Goal: Information Seeking & Learning: Learn about a topic

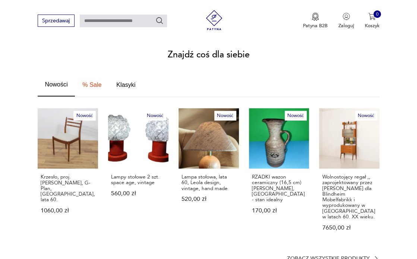
scroll to position [403, 0]
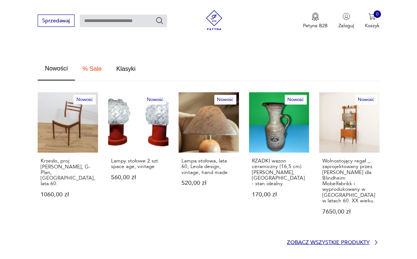
click at [328, 240] on p "Zobacz wszystkie produkty" at bounding box center [328, 242] width 83 height 4
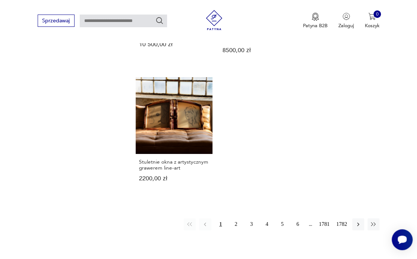
scroll to position [904, 0]
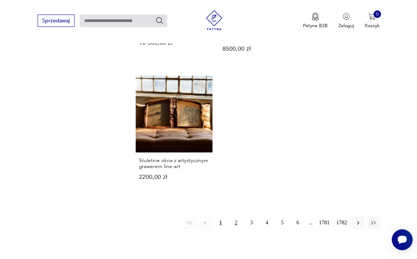
click at [237, 217] on button "2" at bounding box center [236, 223] width 12 height 12
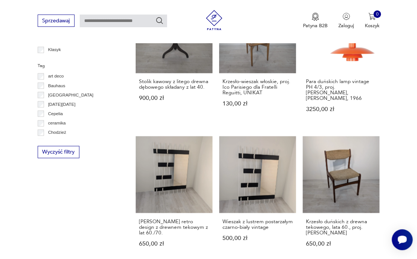
scroll to position [380, 0]
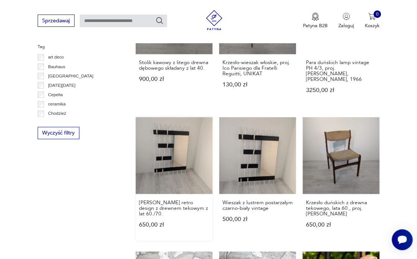
click at [171, 151] on link "[PERSON_NAME] retro design z drewnem tekowym z lat 60./70. 650,00 zł" at bounding box center [174, 178] width 77 height 123
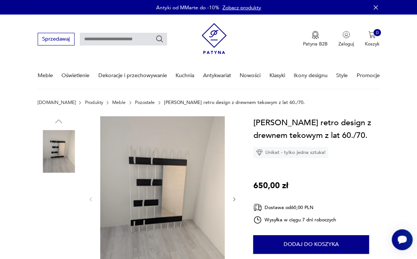
click at [177, 164] on img at bounding box center [162, 198] width 124 height 165
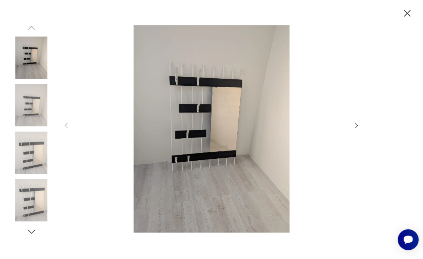
click at [357, 126] on icon "button" at bounding box center [356, 126] width 3 height 6
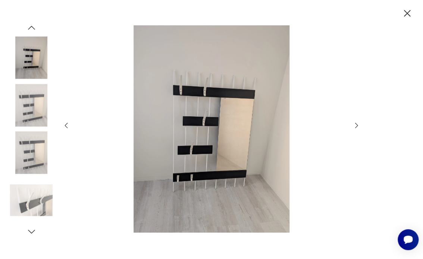
click at [357, 126] on icon "button" at bounding box center [356, 126] width 3 height 6
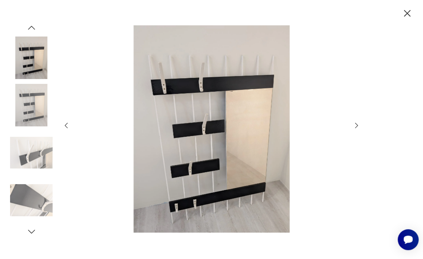
click at [357, 126] on icon "button" at bounding box center [356, 126] width 3 height 6
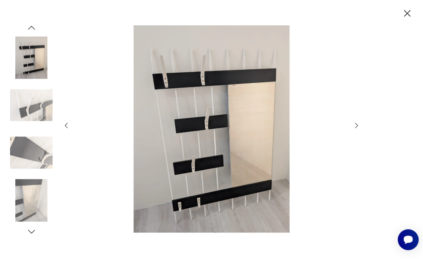
click at [357, 126] on icon "button" at bounding box center [356, 126] width 3 height 6
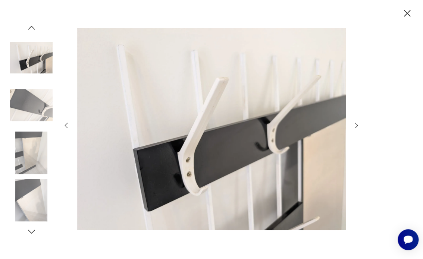
click at [357, 126] on icon "button" at bounding box center [356, 126] width 3 height 6
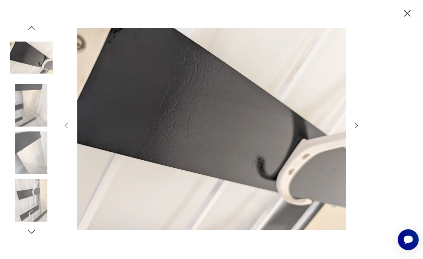
click at [357, 126] on icon "button" at bounding box center [356, 126] width 3 height 6
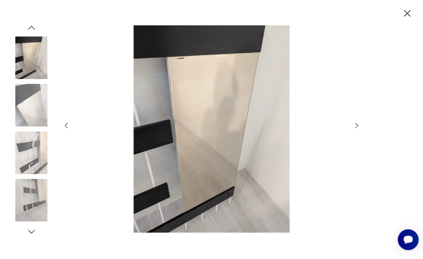
click at [357, 126] on icon "button" at bounding box center [356, 126] width 3 height 6
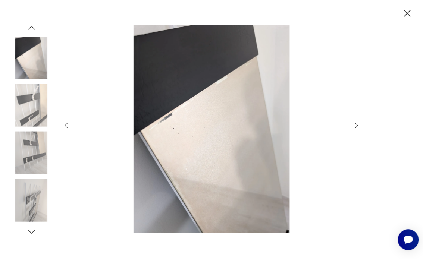
click at [357, 126] on icon "button" at bounding box center [356, 126] width 3 height 6
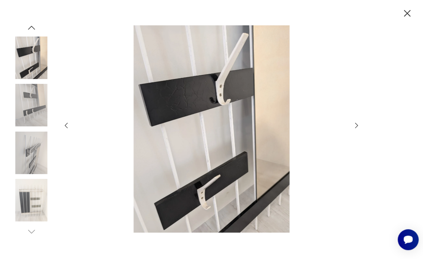
click at [357, 126] on icon "button" at bounding box center [356, 126] width 3 height 6
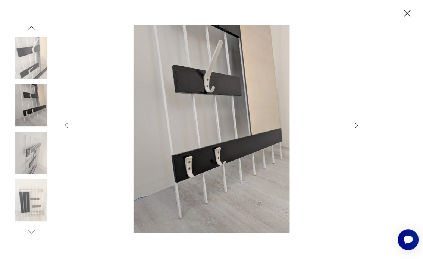
click at [357, 126] on icon "button" at bounding box center [356, 126] width 3 height 6
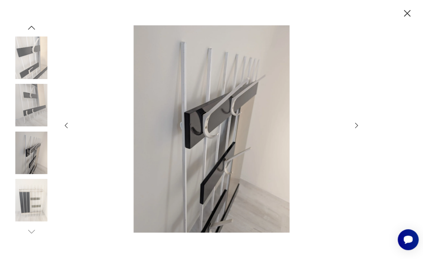
drag, startPoint x: 406, startPoint y: 12, endPoint x: 398, endPoint y: 15, distance: 9.2
click at [406, 12] on icon "button" at bounding box center [407, 13] width 12 height 12
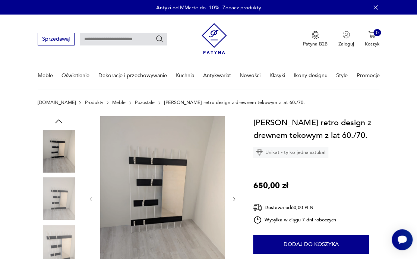
scroll to position [380, 0]
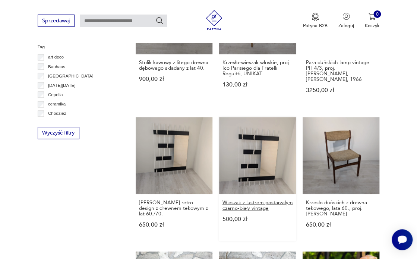
click at [250, 199] on h3 "Wieszak z lustrem postarzałym czarno-biały vintage" at bounding box center [257, 205] width 71 height 12
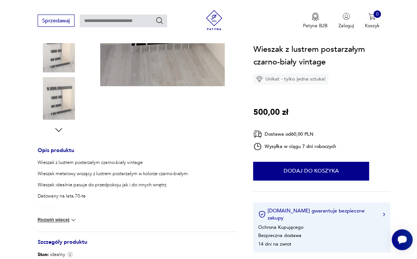
scroll to position [193, 0]
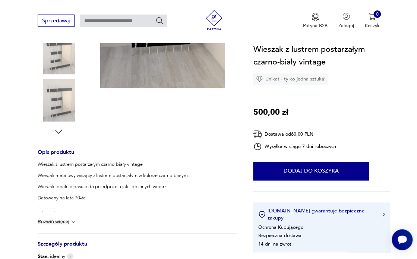
click at [61, 109] on img at bounding box center [59, 100] width 42 height 42
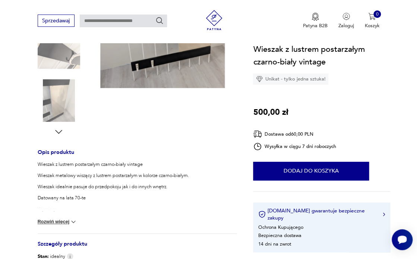
click at [167, 55] on img at bounding box center [162, 5] width 124 height 165
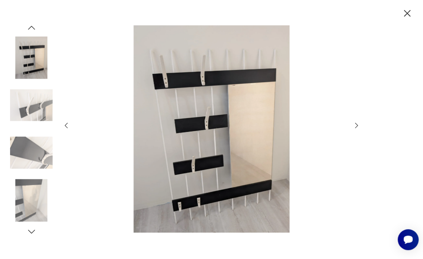
click at [358, 123] on icon "button" at bounding box center [356, 125] width 8 height 8
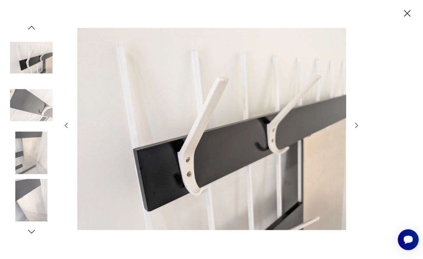
click at [358, 123] on icon "button" at bounding box center [356, 125] width 8 height 8
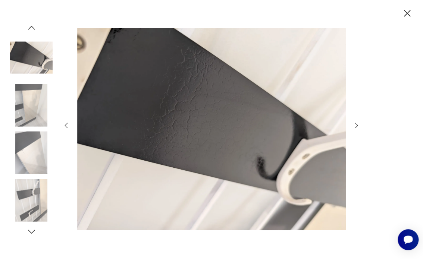
click at [358, 123] on icon "button" at bounding box center [356, 125] width 8 height 8
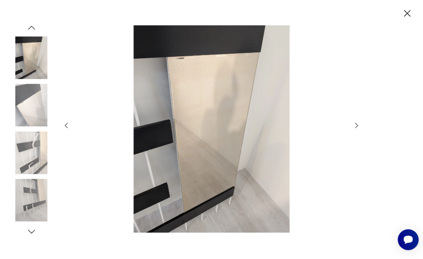
click at [355, 125] on icon "button" at bounding box center [356, 125] width 8 height 8
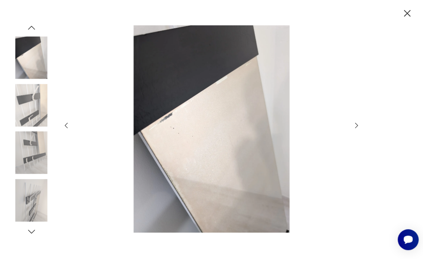
click at [355, 125] on icon "button" at bounding box center [356, 125] width 8 height 8
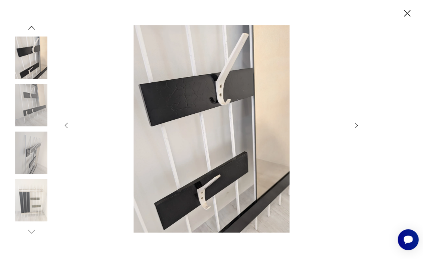
click at [355, 125] on icon "button" at bounding box center [356, 125] width 8 height 8
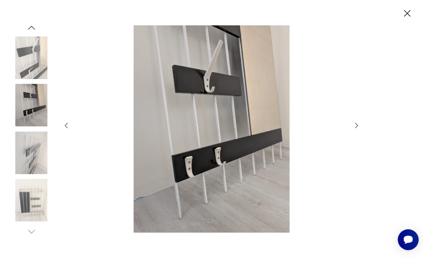
drag, startPoint x: 405, startPoint y: 10, endPoint x: 397, endPoint y: 19, distance: 12.1
click at [405, 11] on icon "button" at bounding box center [407, 13] width 12 height 12
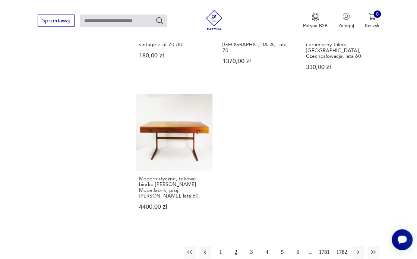
scroll to position [829, 0]
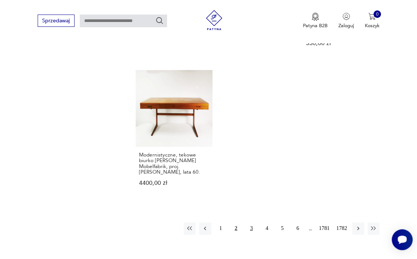
click at [252, 222] on button "3" at bounding box center [251, 228] width 12 height 12
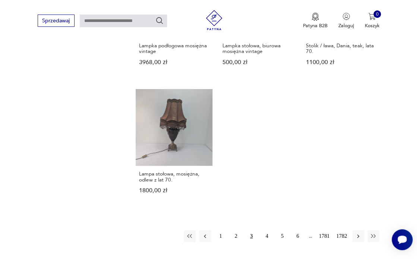
scroll to position [803, 0]
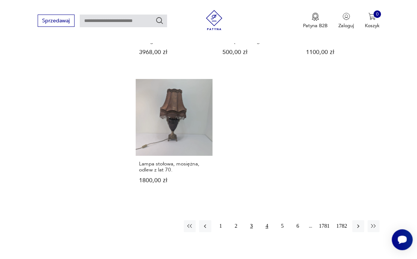
click at [267, 224] on button "4" at bounding box center [267, 226] width 12 height 12
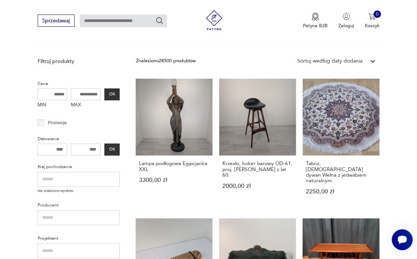
scroll to position [20, 0]
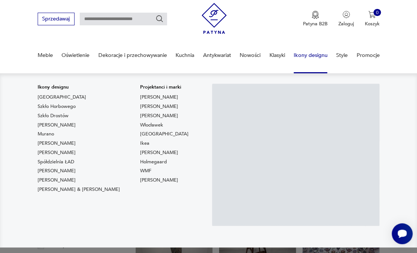
click at [311, 56] on link "Ikony designu" at bounding box center [311, 55] width 34 height 26
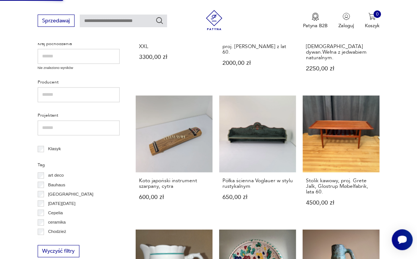
scroll to position [0, 0]
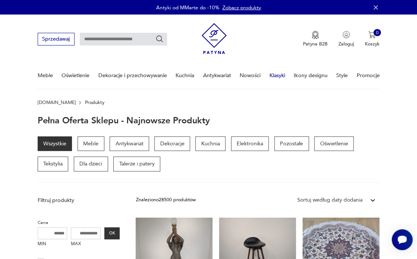
click at [278, 76] on link "Klasyki" at bounding box center [277, 76] width 16 height 26
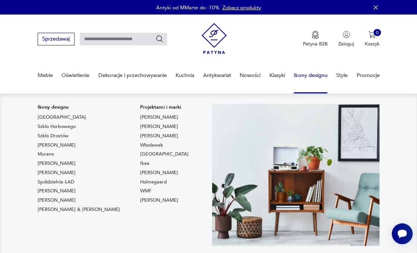
click at [316, 75] on link "Ikony designu" at bounding box center [311, 76] width 34 height 26
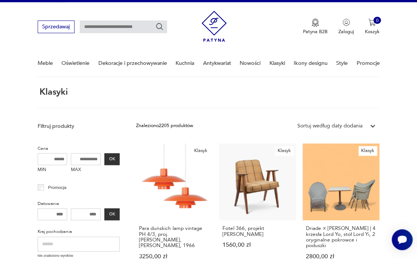
scroll to position [4, 0]
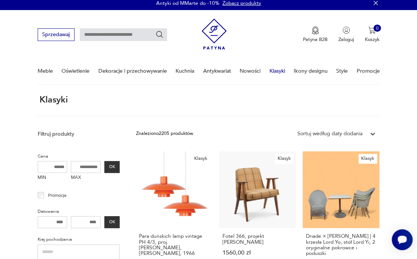
click at [275, 71] on link "Klasyki" at bounding box center [277, 71] width 16 height 26
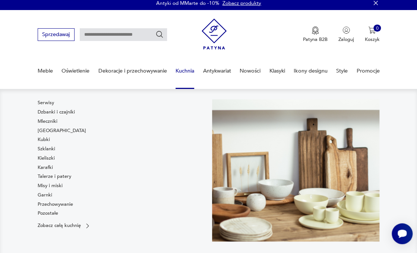
click at [188, 73] on link "Kuchnia" at bounding box center [184, 71] width 19 height 26
